Goal: Task Accomplishment & Management: Use online tool/utility

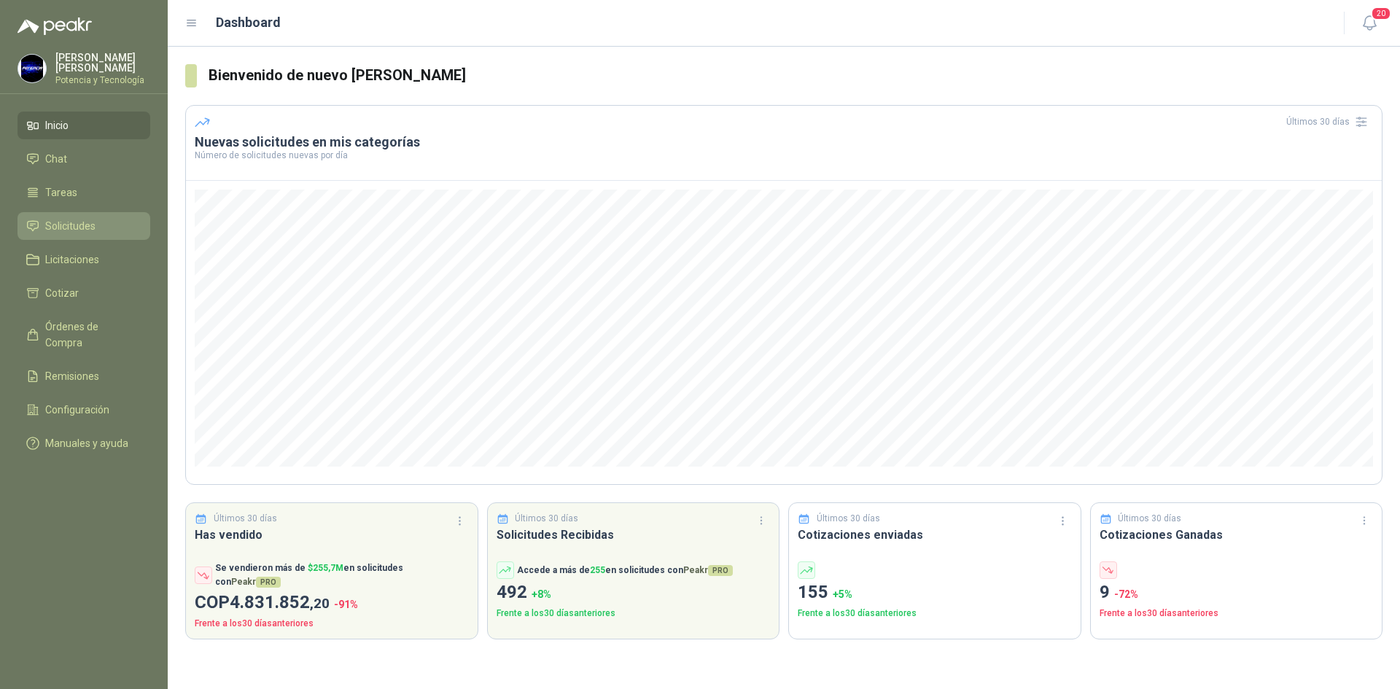
click at [91, 228] on span "Solicitudes" at bounding box center [70, 226] width 50 height 16
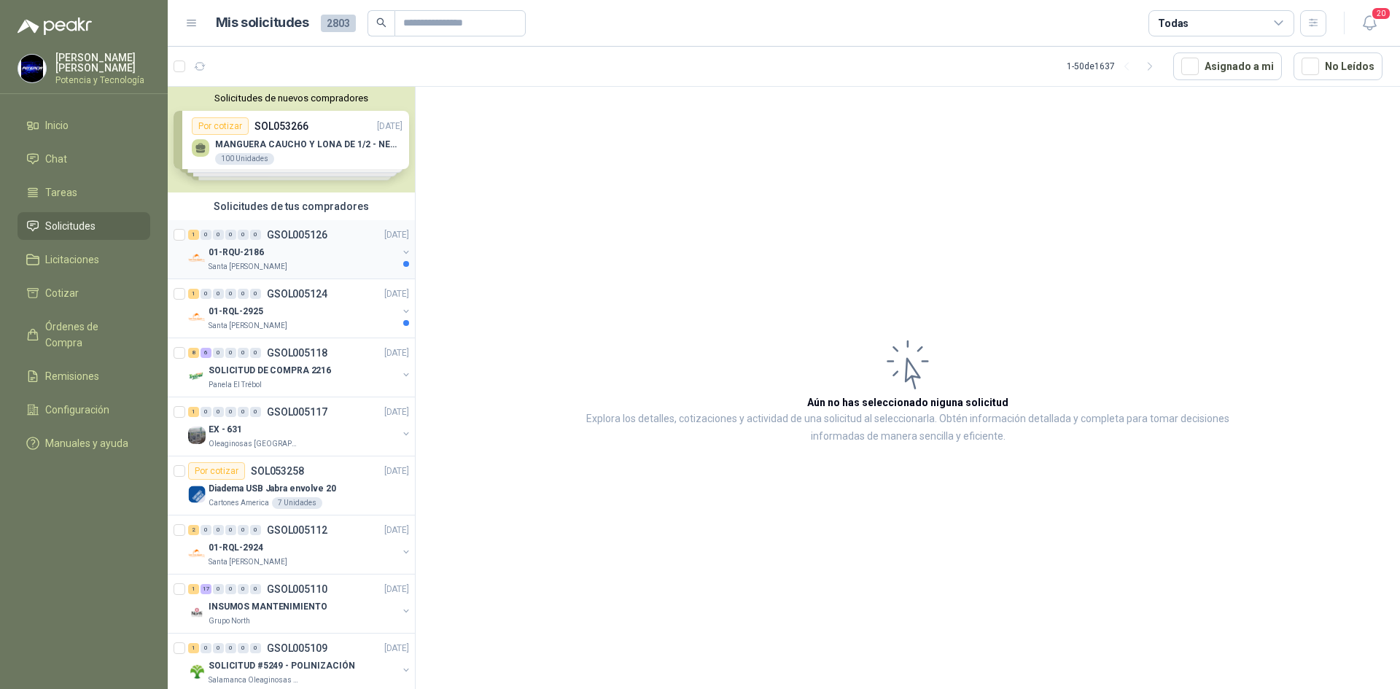
click at [250, 259] on p "01-RQU-2186" at bounding box center [236, 253] width 55 height 14
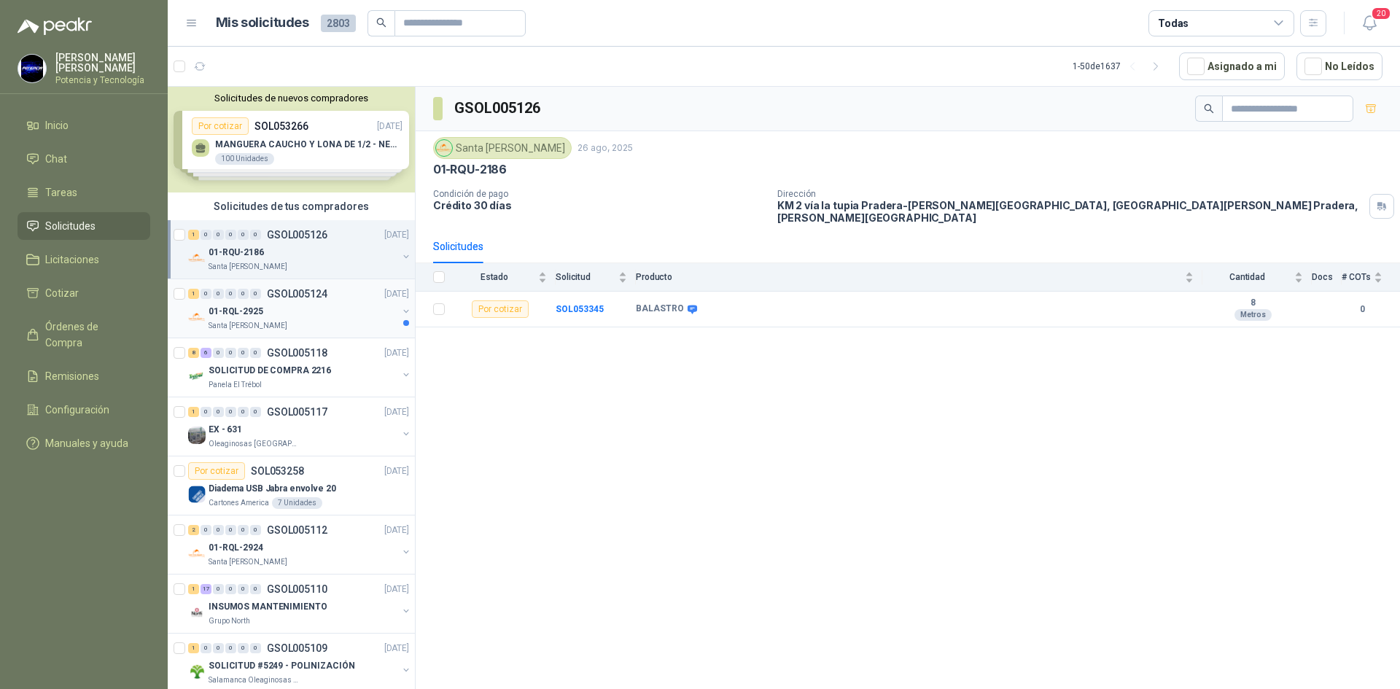
click at [272, 314] on div "01-RQL-2925" at bounding box center [303, 311] width 189 height 17
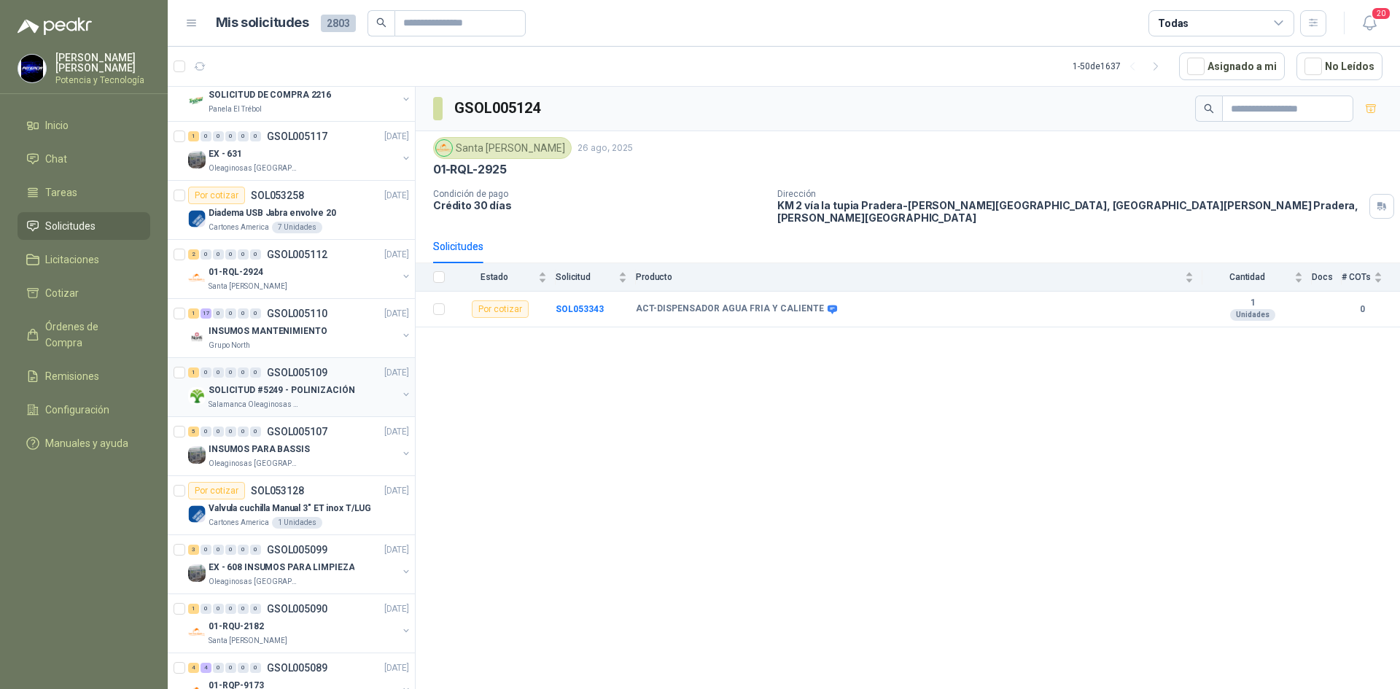
scroll to position [292, 0]
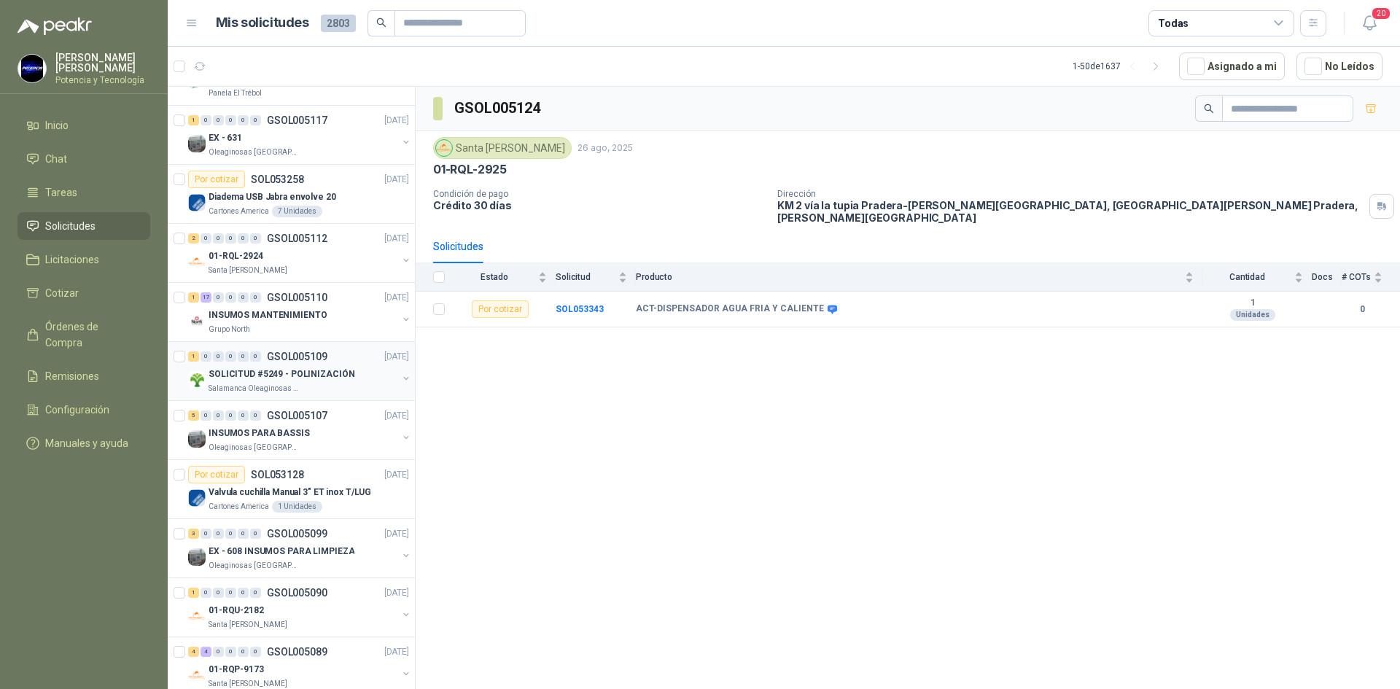
click at [274, 387] on p "Salamanca Oleaginosas SAS" at bounding box center [255, 389] width 92 height 12
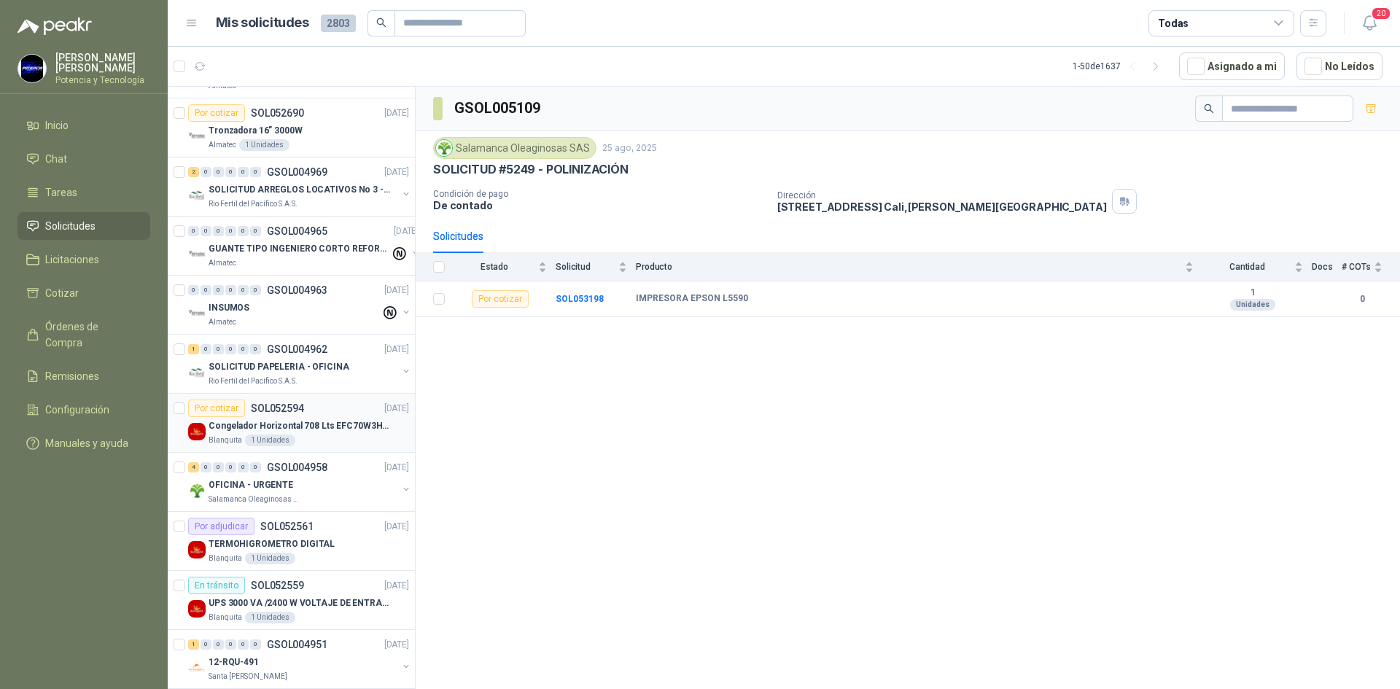
scroll to position [1969, 0]
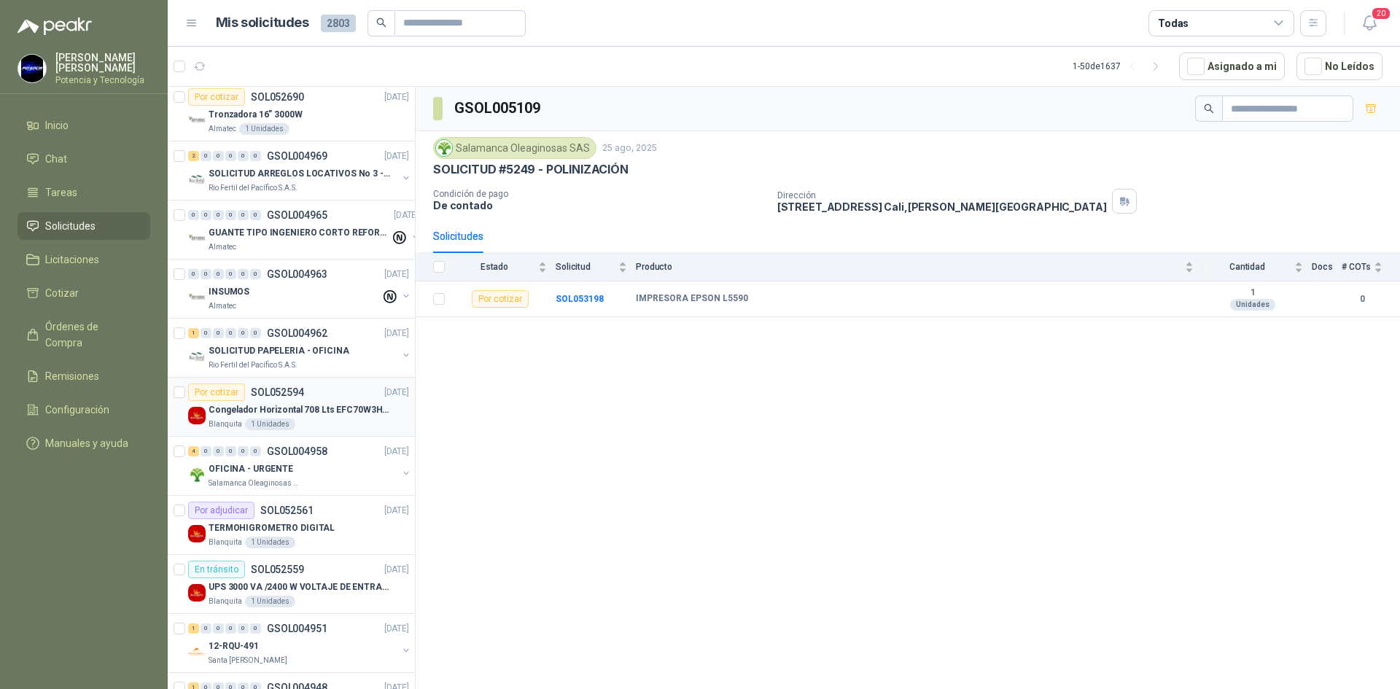
click at [235, 418] on div "Congelador Horizontal 708 Lts EFC70W3HTW Blanco Modelo EFC70W3HTW Código 501967" at bounding box center [309, 409] width 201 height 17
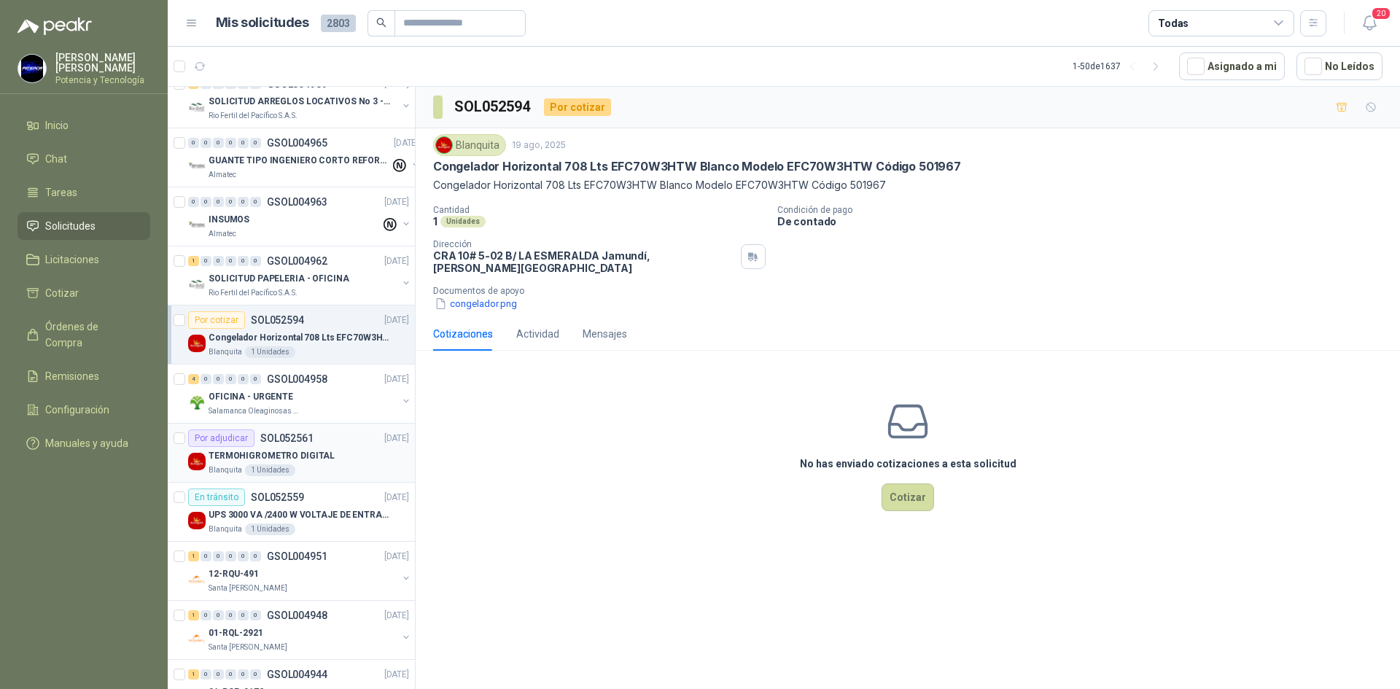
scroll to position [2041, 0]
click at [338, 466] on div "Blanquita 1 Unidades" at bounding box center [309, 470] width 201 height 12
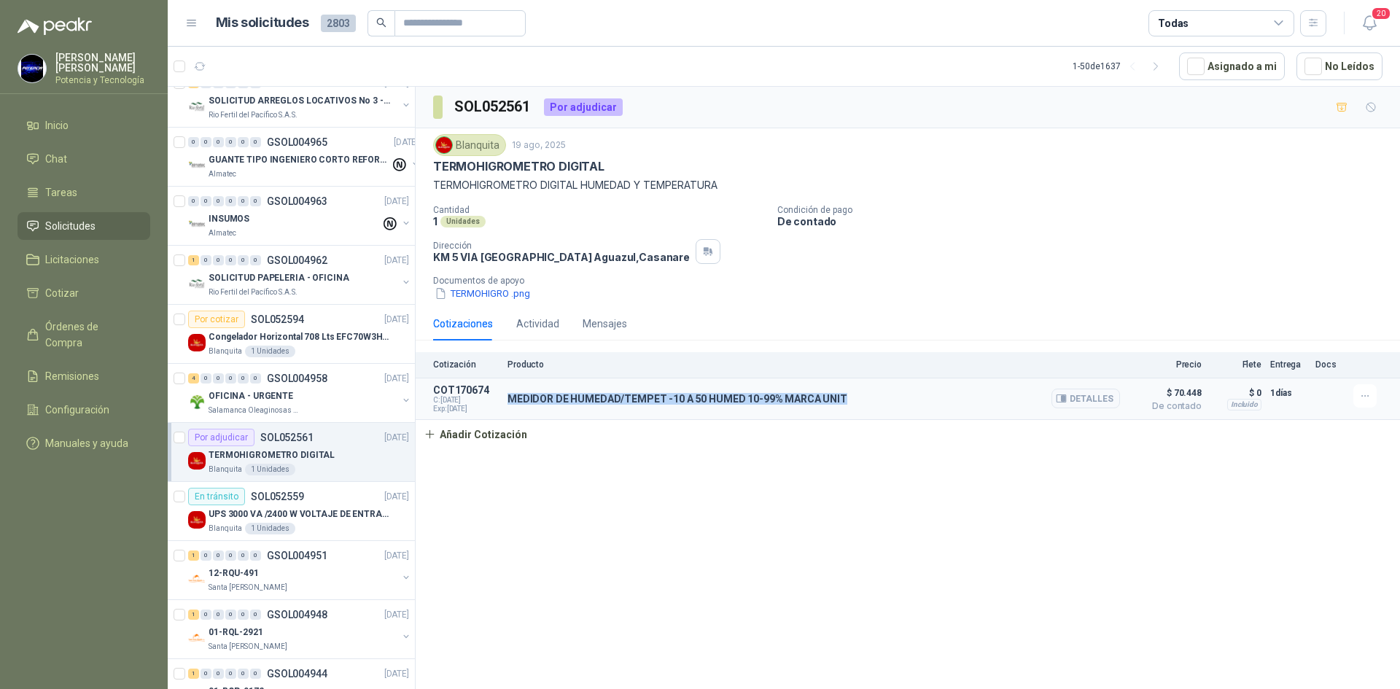
drag, startPoint x: 507, startPoint y: 398, endPoint x: 836, endPoint y: 405, distance: 328.2
click at [836, 405] on div "MEDIDOR DE HUMEDAD/TEMPET -10 A 50 HUMED 10-99% MARCA UNIT Detalles" at bounding box center [813, 398] width 612 height 29
copy p "MEDIDOR DE HUMEDAD/TEMPET -10 A 50 HUMED 10-99% MARCA UNIT"
click at [712, 513] on div "SOL052561 Por adjudicar Blanquita [DATE] TERMOHIGROMETRO DIGITAL TERMOHIGROMETR…" at bounding box center [908, 390] width 984 height 607
click at [1096, 402] on button "Detalles" at bounding box center [1085, 399] width 69 height 20
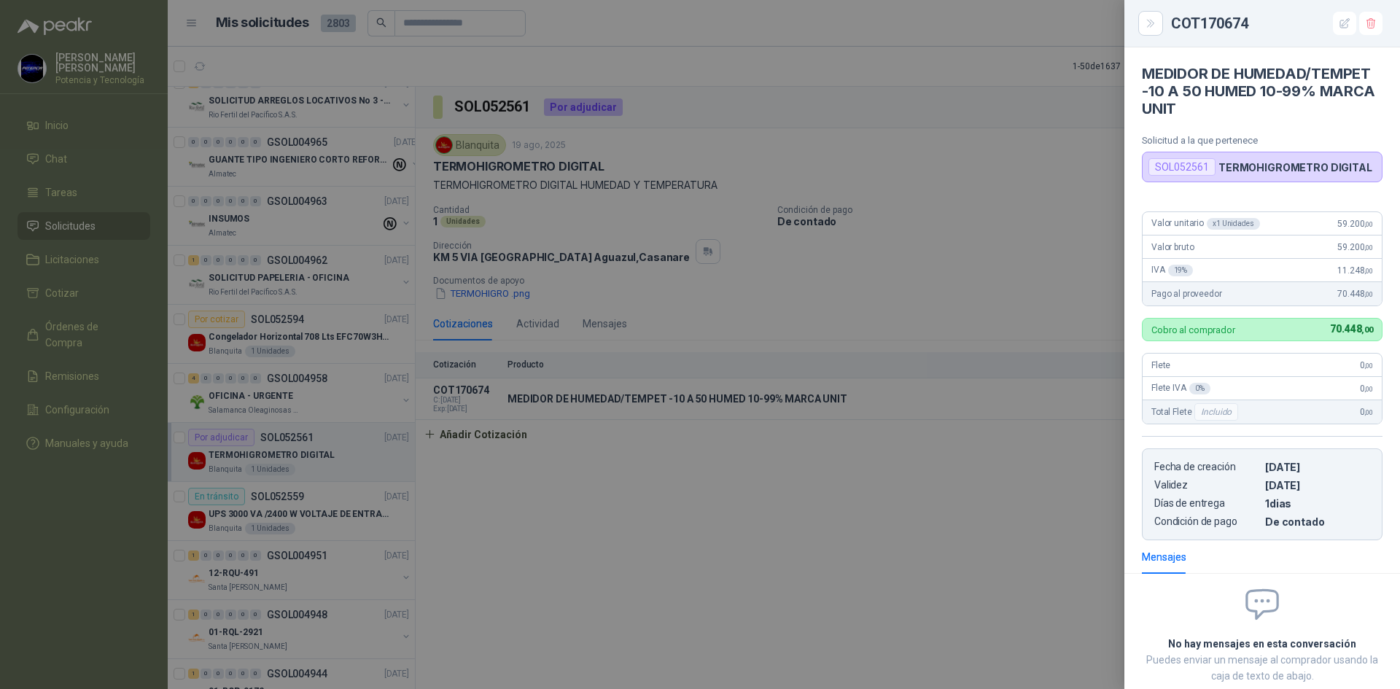
scroll to position [86, 0]
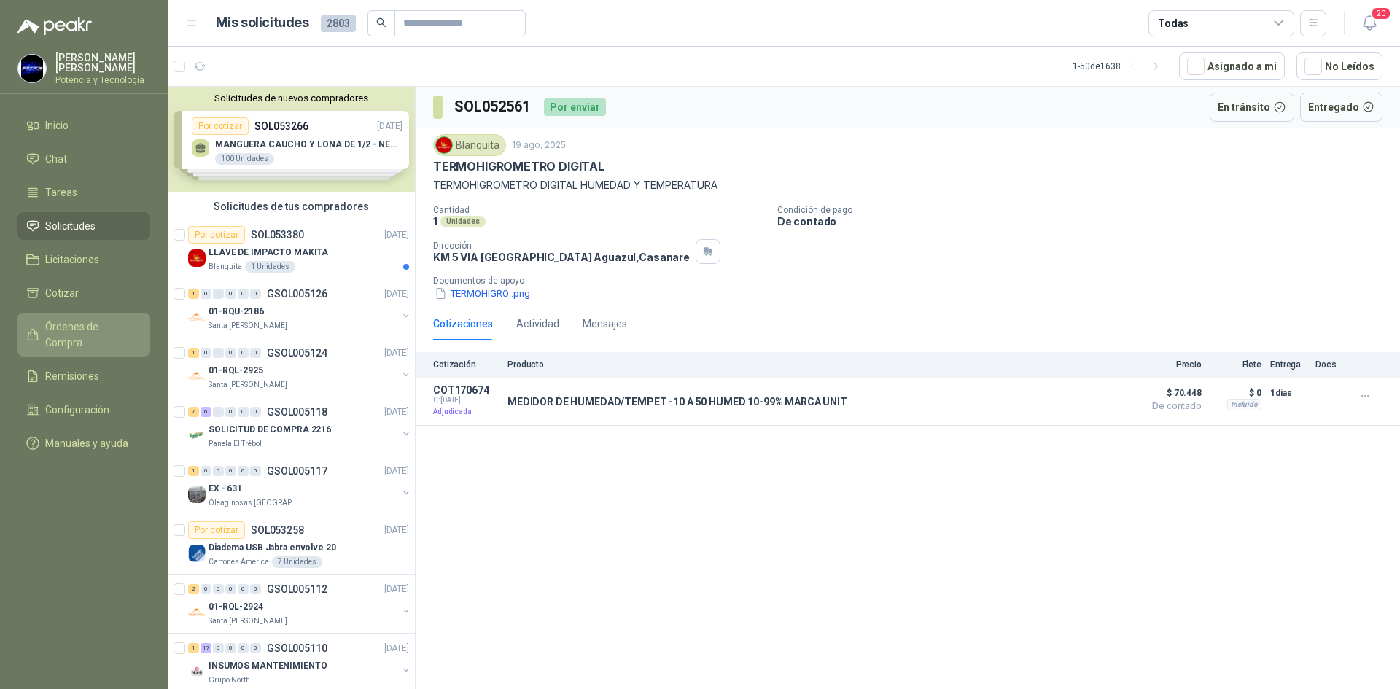
click at [101, 320] on span "Órdenes de Compra" at bounding box center [90, 335] width 91 height 32
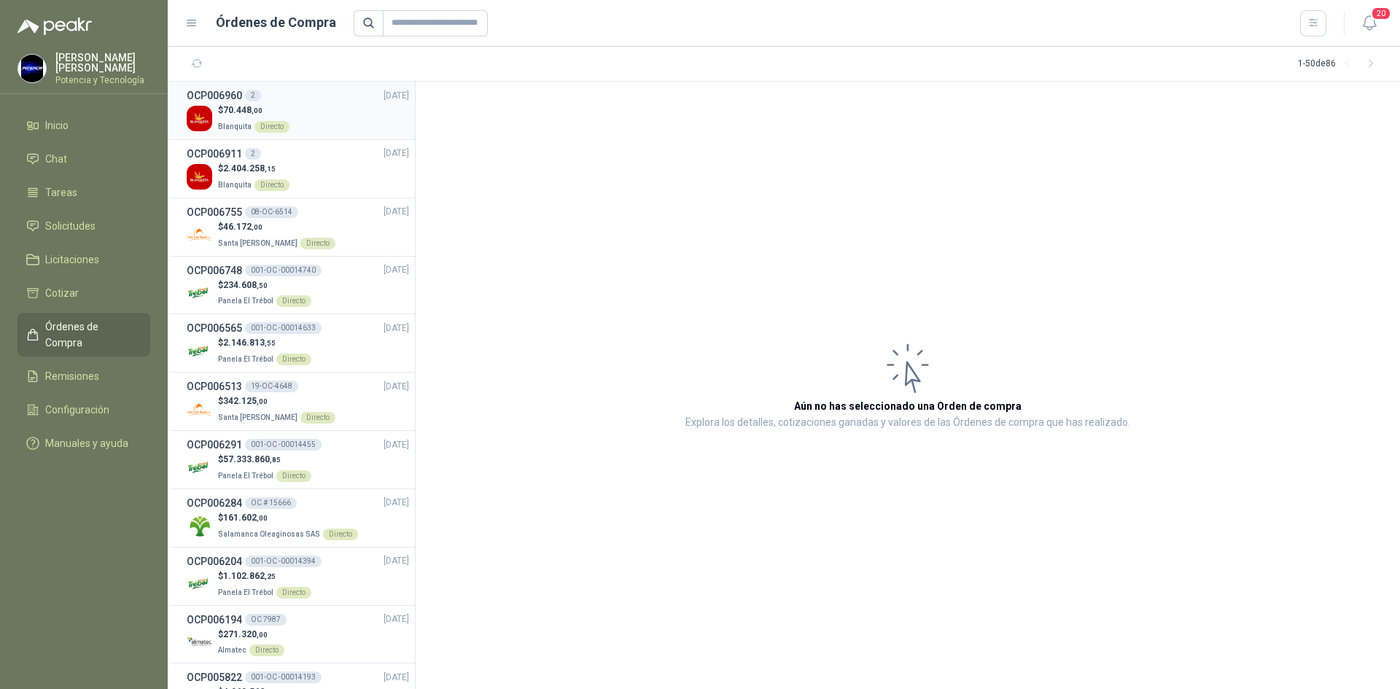
click at [268, 115] on p "$ 70.448 ,00" at bounding box center [253, 111] width 71 height 14
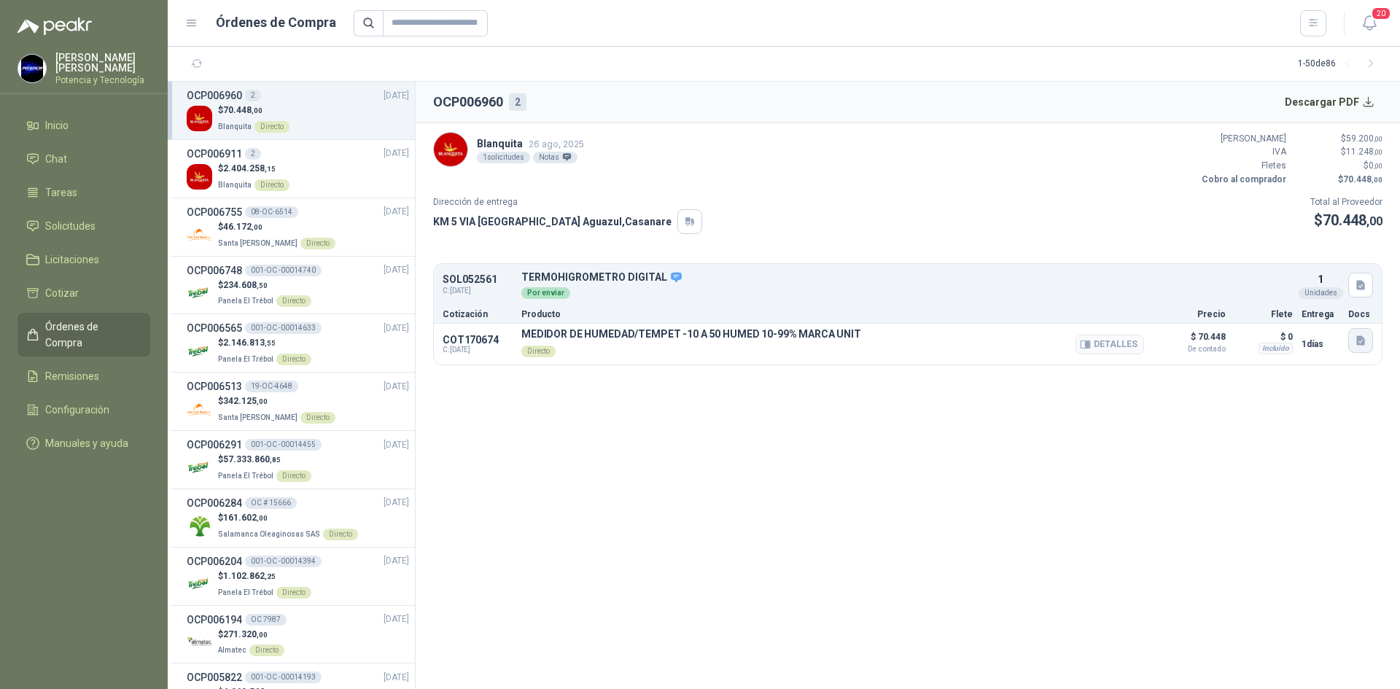
click at [1365, 339] on icon "button" at bounding box center [1361, 341] width 12 height 12
click at [1358, 343] on icon "button" at bounding box center [1360, 340] width 9 height 9
click at [1325, 101] on button "Descargar PDF" at bounding box center [1330, 101] width 106 height 29
